Goal: Task Accomplishment & Management: Complete application form

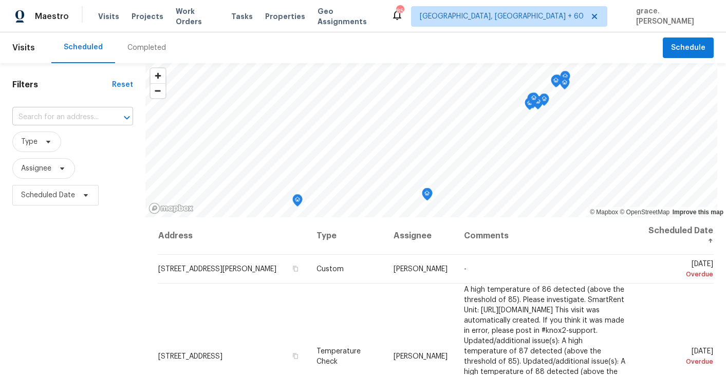
click at [63, 118] on input "text" at bounding box center [58, 117] width 92 height 16
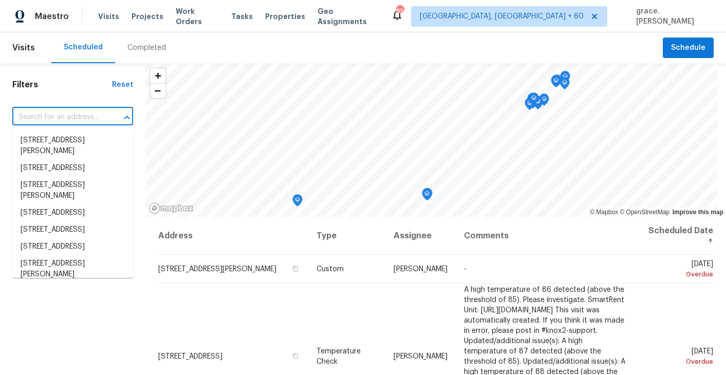
paste input "[STREET_ADDRESS]"
type input "[STREET_ADDRESS]"
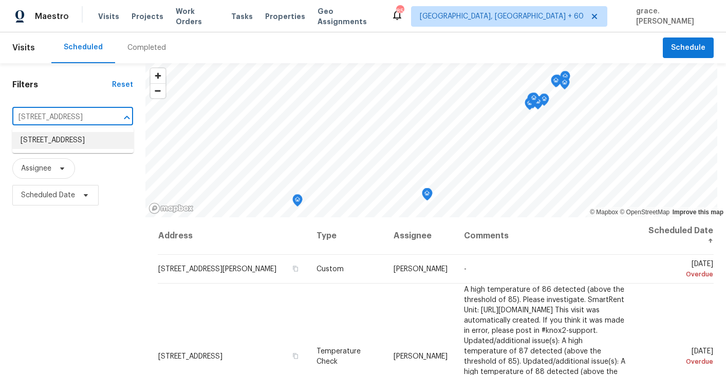
click at [58, 143] on li "[STREET_ADDRESS]" at bounding box center [72, 140] width 121 height 17
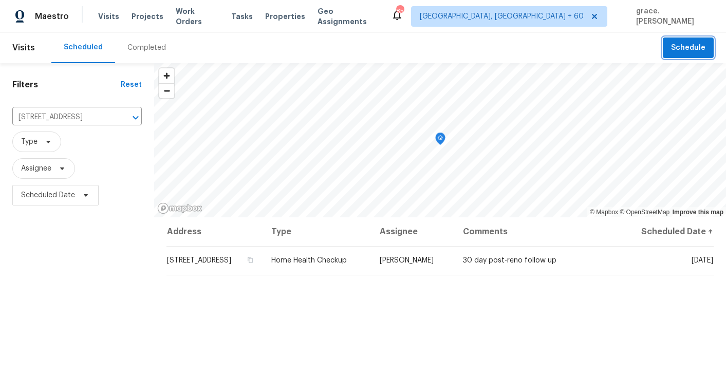
click at [683, 53] on span "Schedule" at bounding box center [688, 48] width 34 height 13
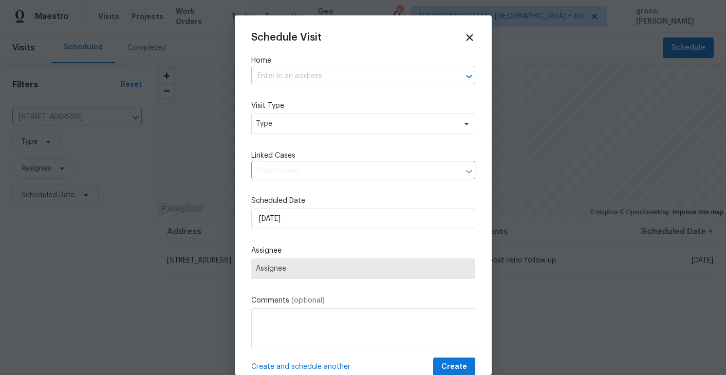
click at [274, 76] on input "text" at bounding box center [348, 76] width 195 height 16
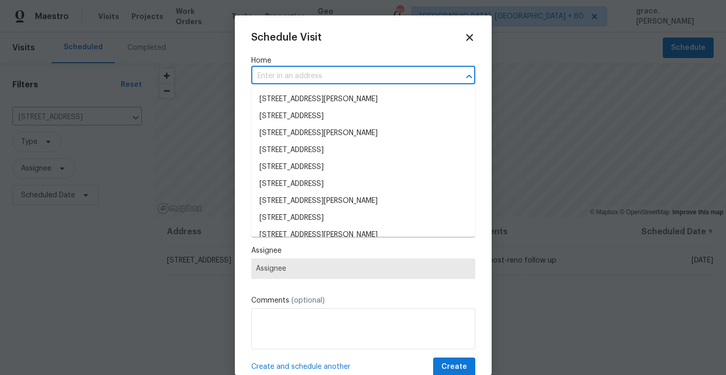
paste input "[STREET_ADDRESS]"
type input "[STREET_ADDRESS]"
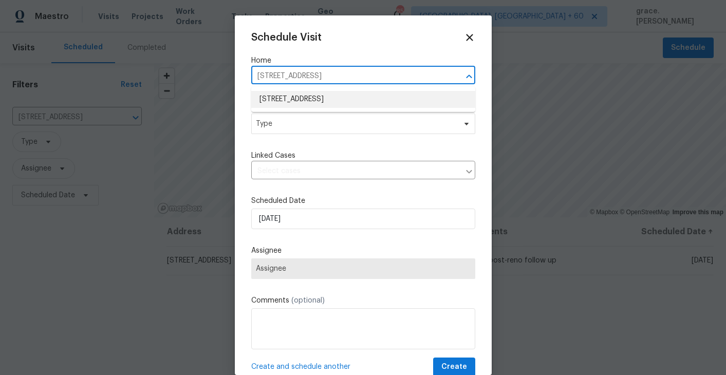
click at [282, 99] on li "[STREET_ADDRESS]" at bounding box center [363, 99] width 224 height 17
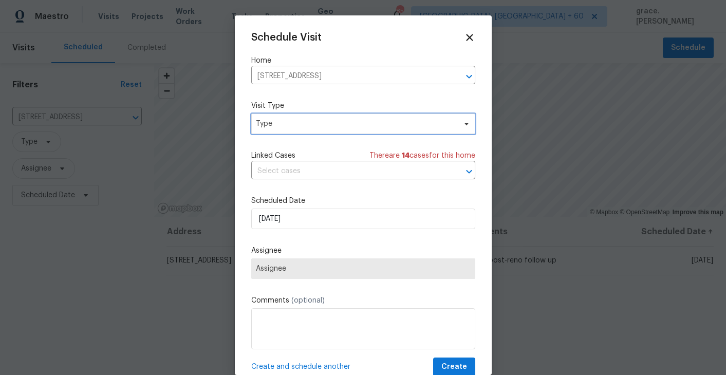
click at [284, 133] on span "Type" at bounding box center [363, 124] width 224 height 21
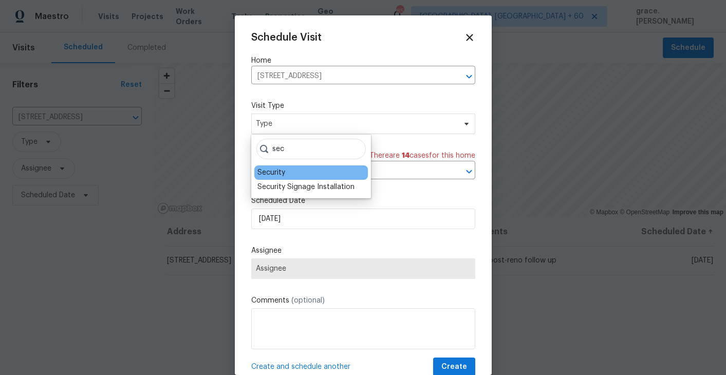
type input "sec"
click at [284, 174] on div "Security" at bounding box center [271, 172] width 28 height 10
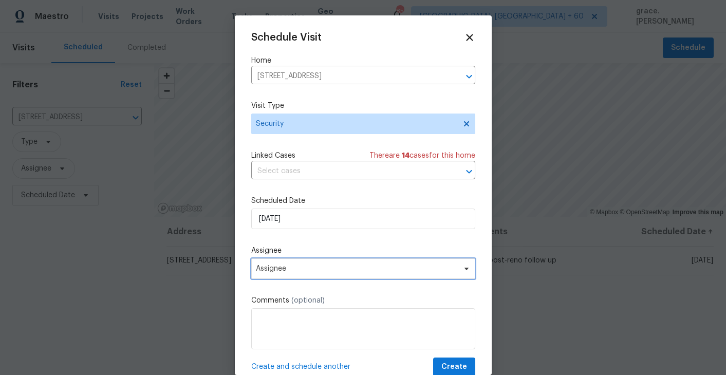
click at [284, 262] on span "Assignee" at bounding box center [363, 268] width 224 height 21
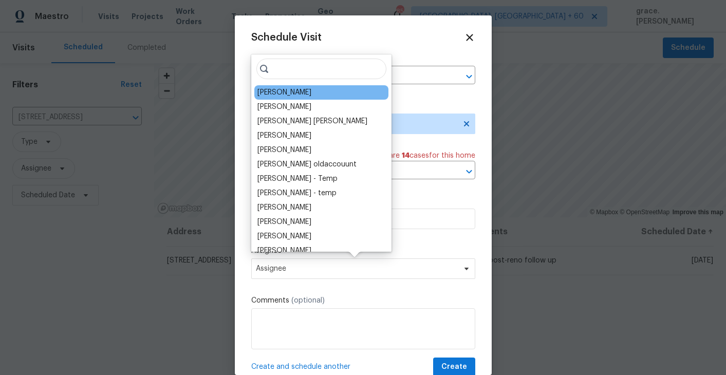
click at [312, 93] on div "[PERSON_NAME]" at bounding box center [321, 92] width 134 height 14
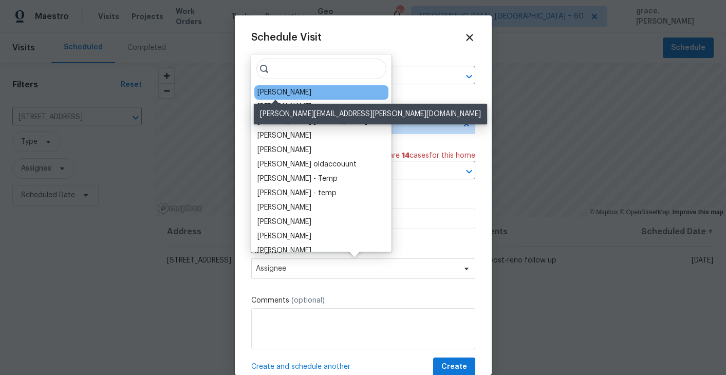
click at [271, 95] on div "[PERSON_NAME]" at bounding box center [284, 92] width 54 height 10
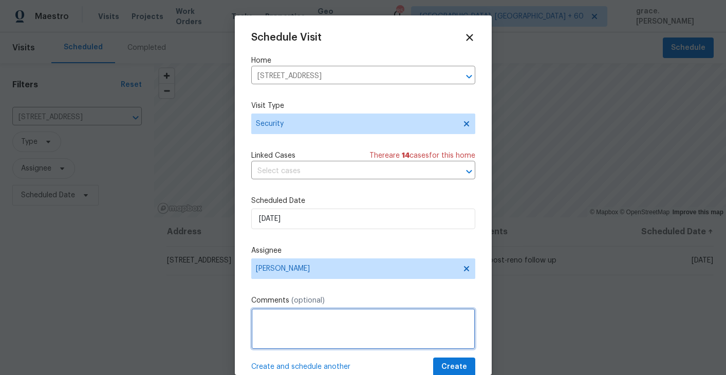
click at [286, 326] on textarea at bounding box center [363, 328] width 224 height 41
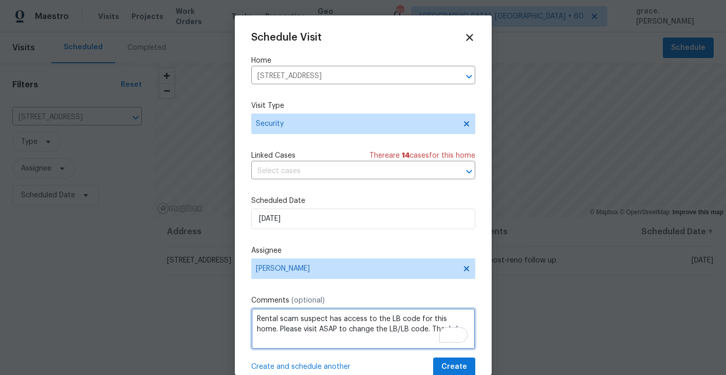
type textarea "Rental scam suspect has access to the LB code for this home. Please visit ASAP …"
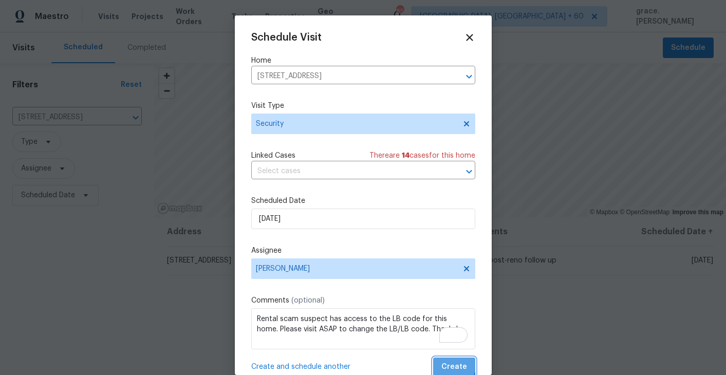
click at [450, 364] on span "Create" at bounding box center [454, 367] width 26 height 13
